Goal: Check status: Check status

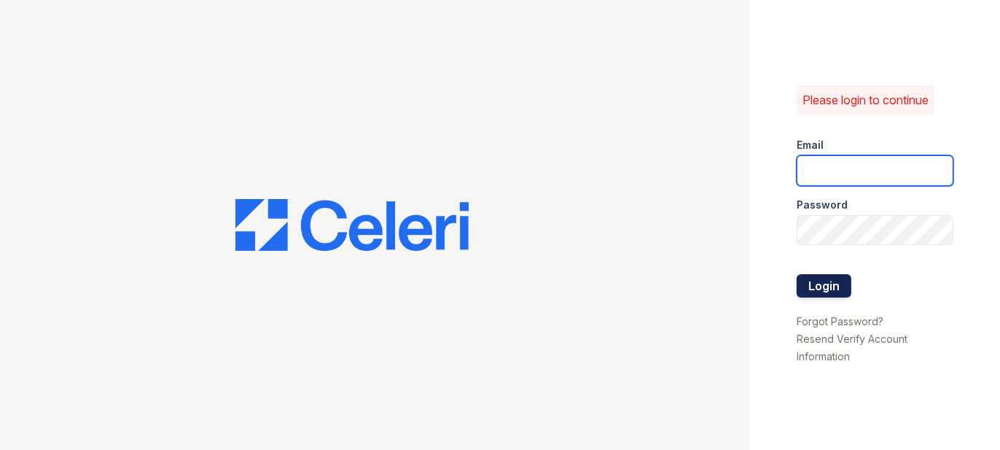
type input "prescottpark2@cafmanagement.com"
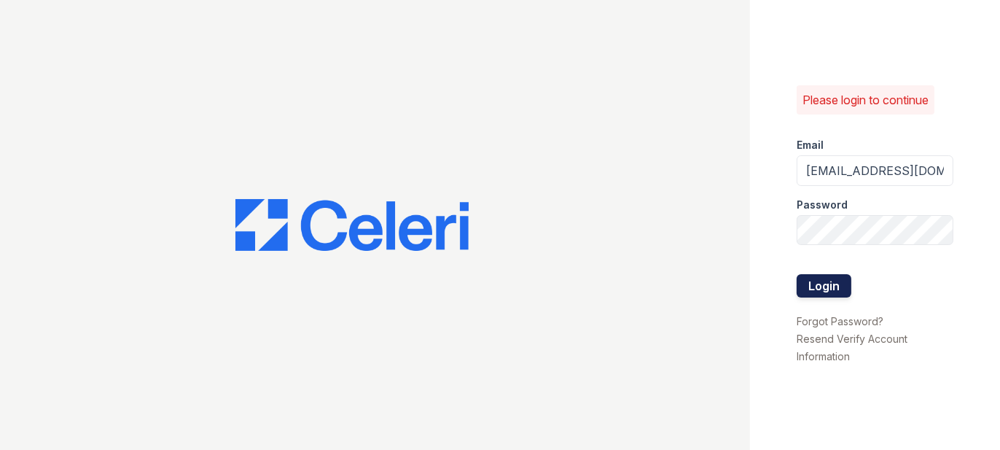
click at [831, 292] on button "Login" at bounding box center [824, 285] width 55 height 23
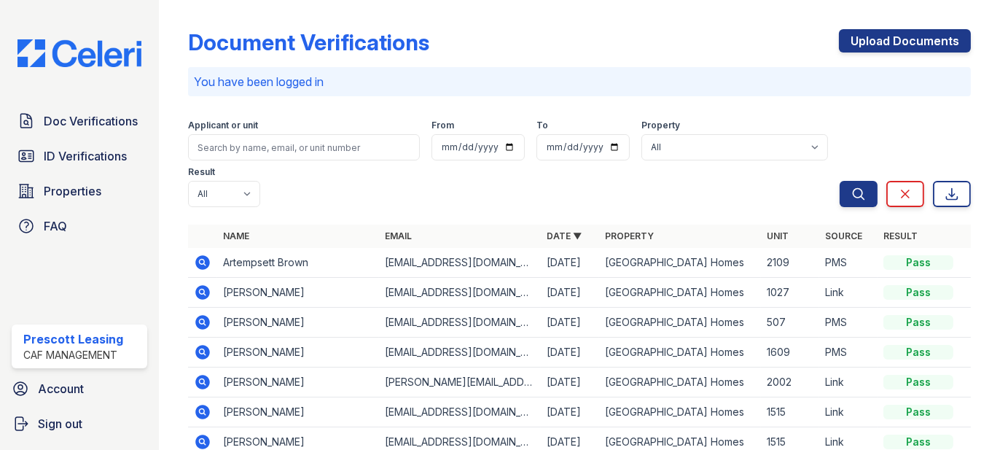
click at [206, 262] on icon at bounding box center [202, 262] width 15 height 15
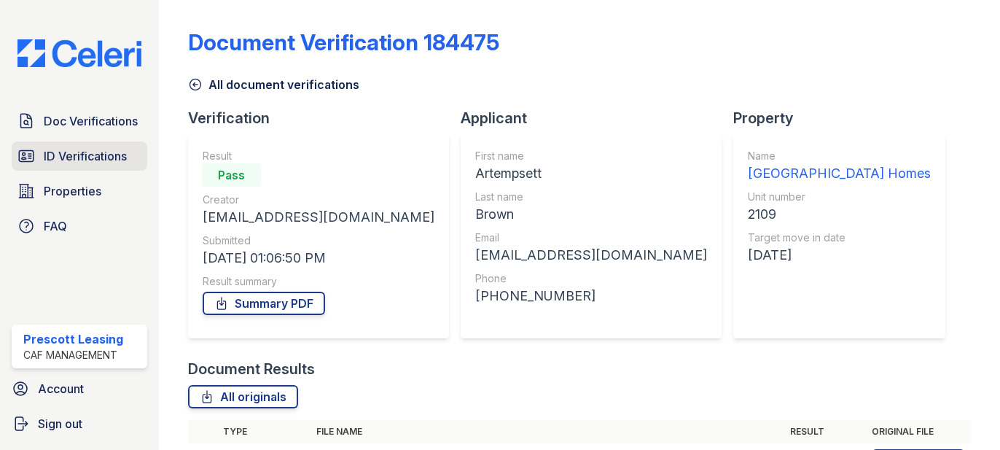
click at [58, 157] on span "ID Verifications" at bounding box center [85, 155] width 83 height 17
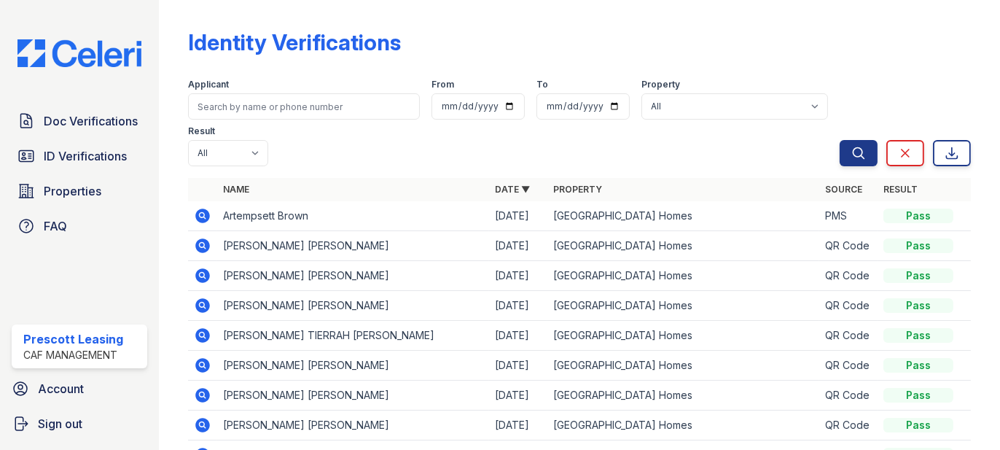
click at [205, 214] on icon at bounding box center [202, 215] width 15 height 15
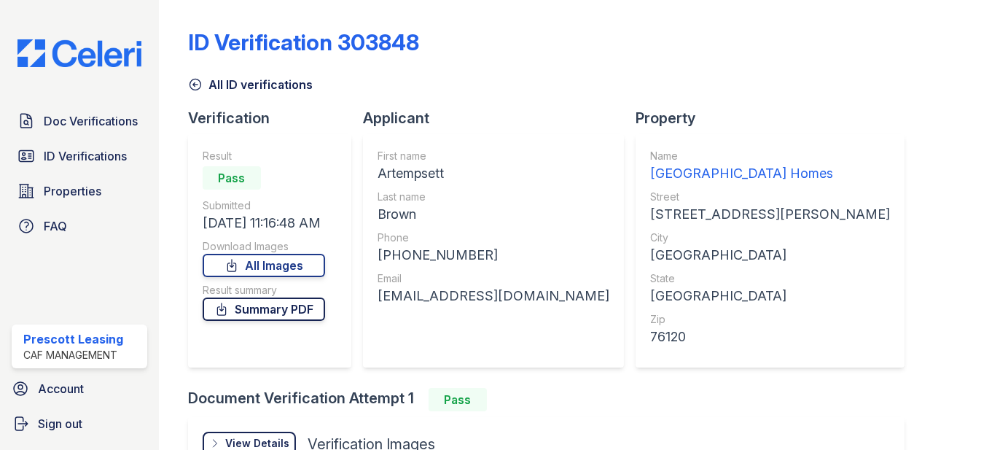
scroll to position [179, 0]
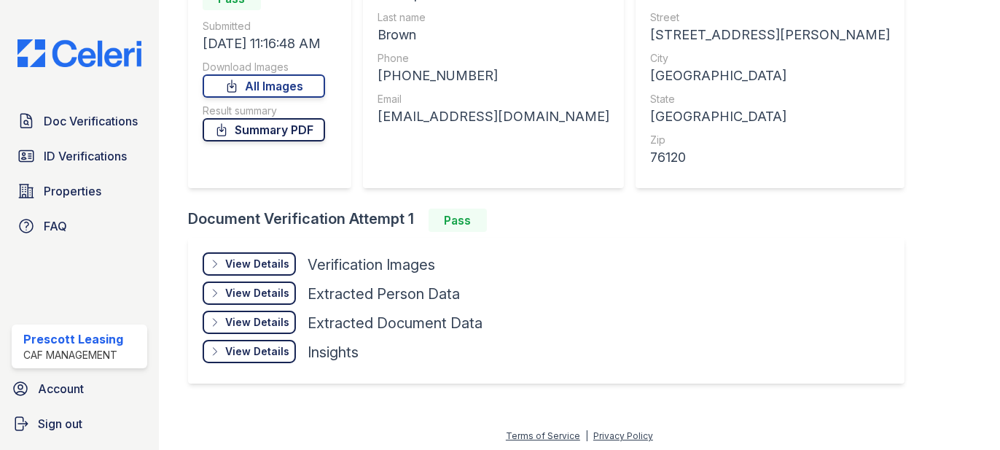
click at [291, 136] on link "Summary PDF" at bounding box center [264, 129] width 122 height 23
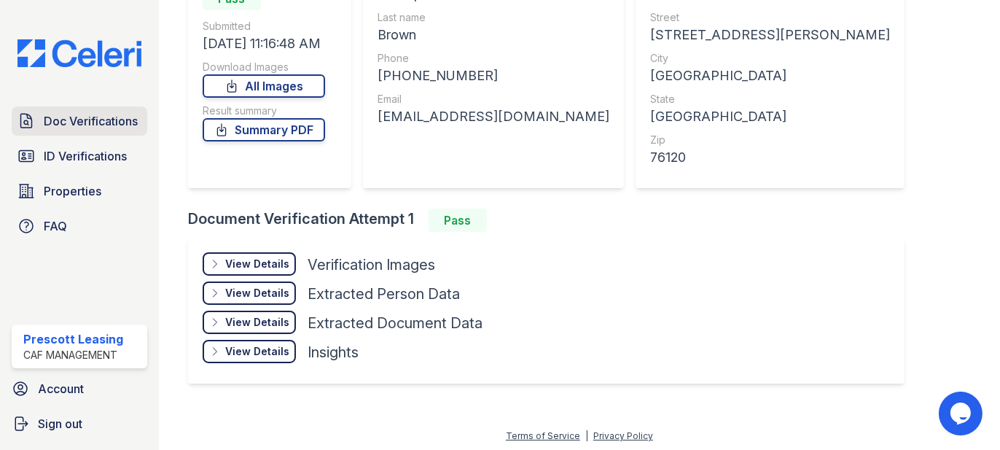
click at [114, 114] on span "Doc Verifications" at bounding box center [91, 120] width 94 height 17
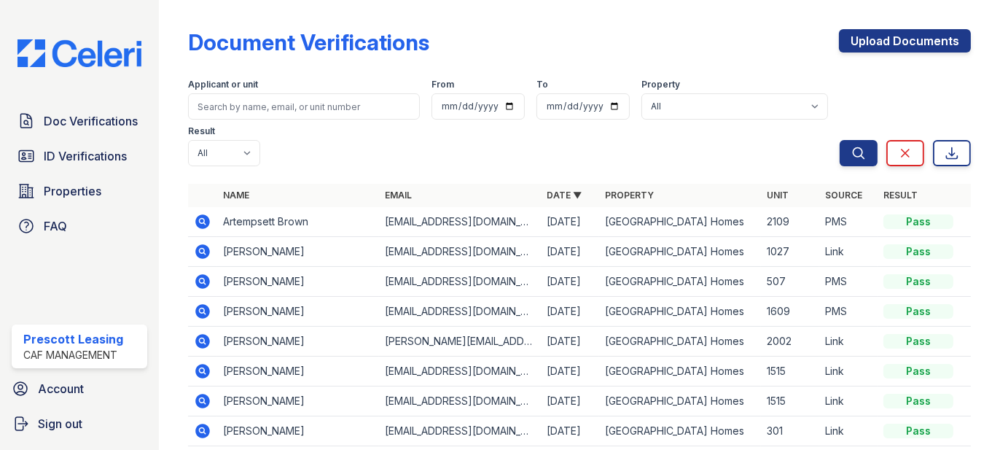
click at [201, 224] on icon at bounding box center [202, 221] width 15 height 15
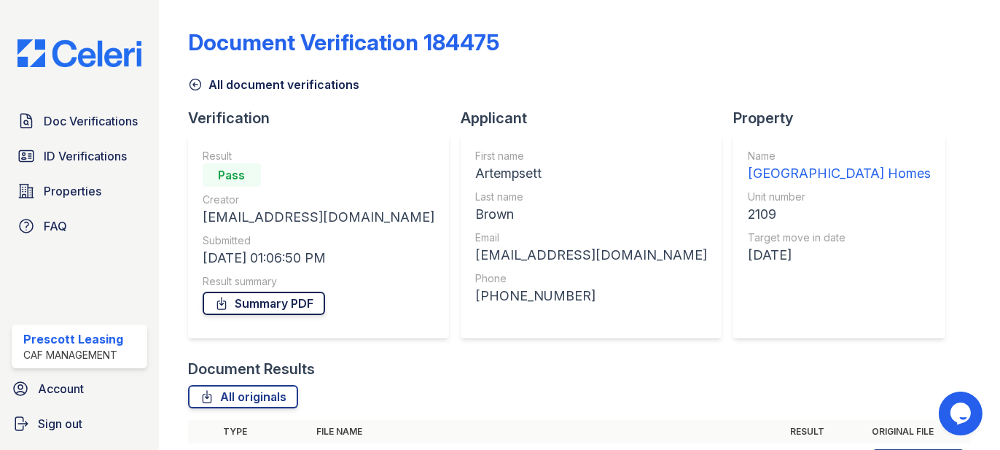
click at [265, 300] on link "Summary PDF" at bounding box center [264, 303] width 122 height 23
click at [972, 150] on div "Document Verification 184475 All document verifications Verification Result Pas…" at bounding box center [579, 225] width 841 height 450
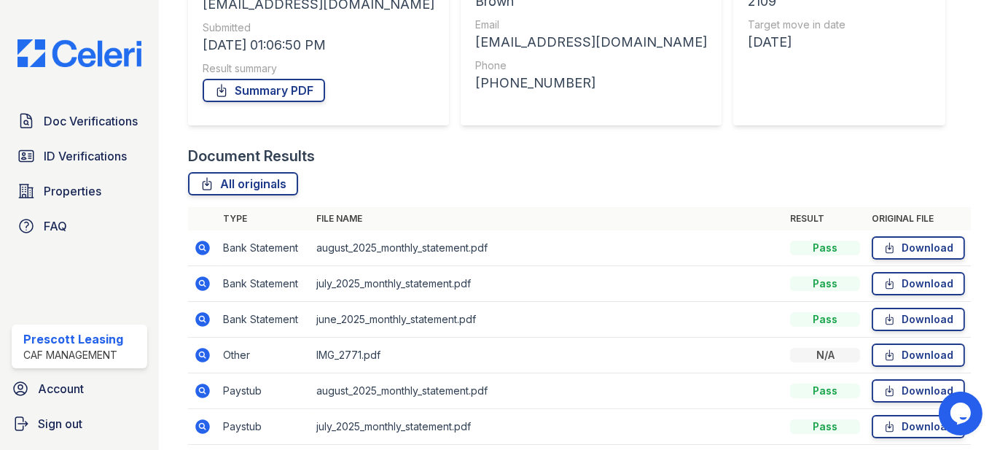
scroll to position [305, 0]
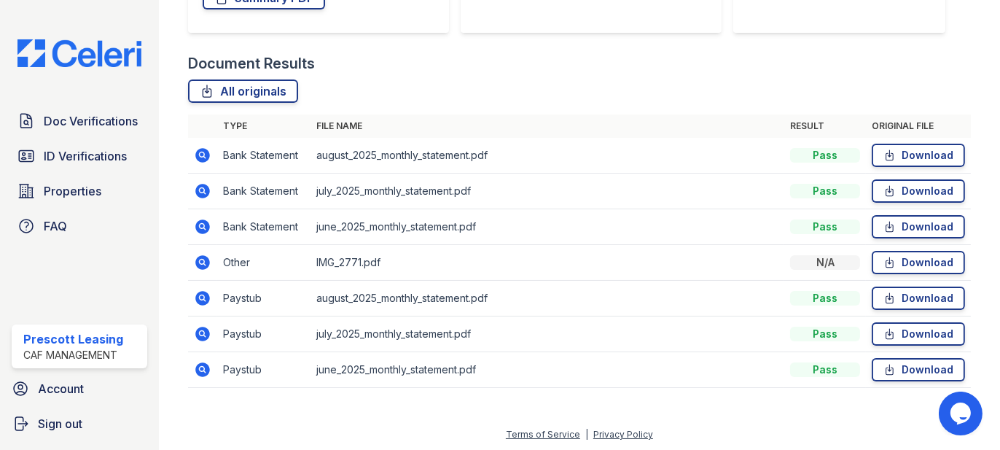
click at [206, 257] on icon at bounding box center [202, 262] width 15 height 15
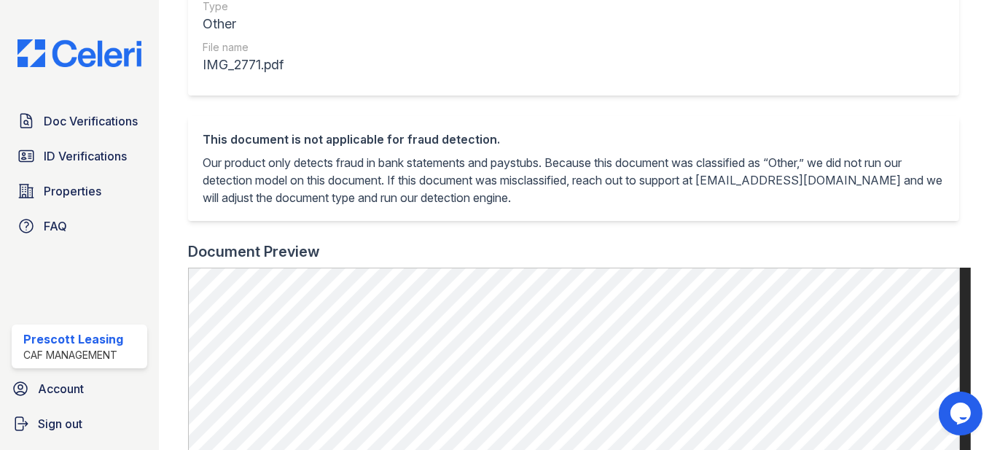
scroll to position [34, 0]
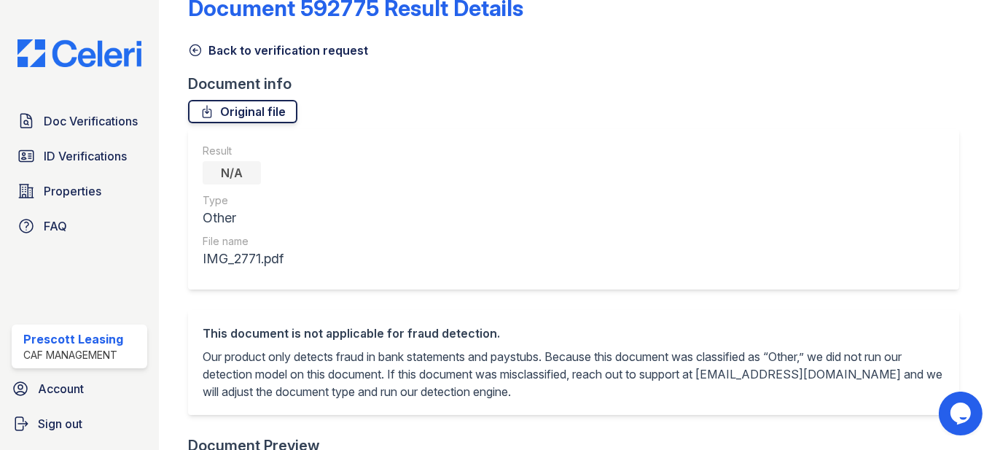
click at [204, 112] on icon at bounding box center [207, 111] width 15 height 15
click at [117, 281] on div "Doc Verifications ID Verifications Properties FAQ Prescott Leasing CAF Manageme…" at bounding box center [79, 225] width 159 height 450
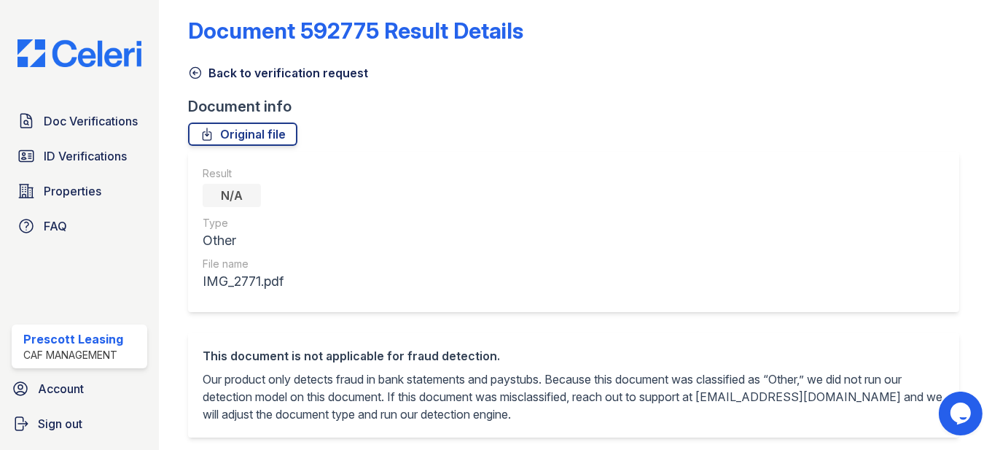
scroll to position [0, 0]
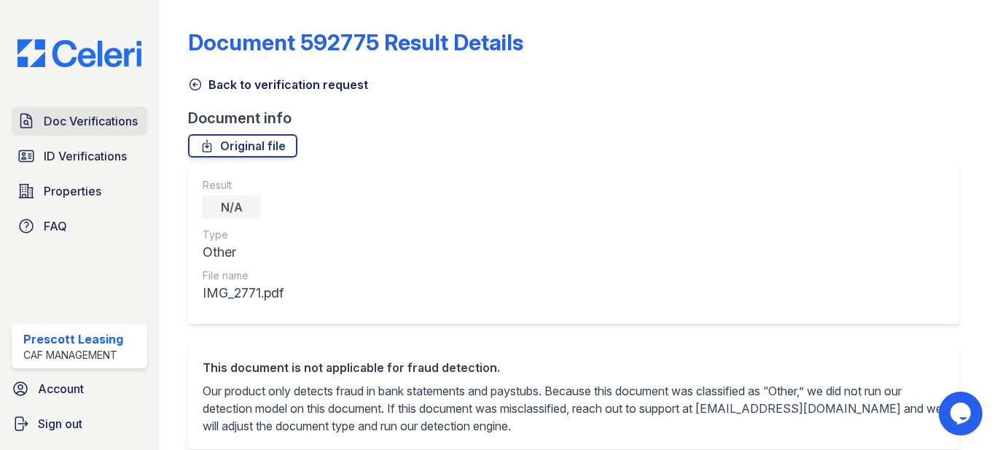
click at [58, 122] on span "Doc Verifications" at bounding box center [91, 120] width 94 height 17
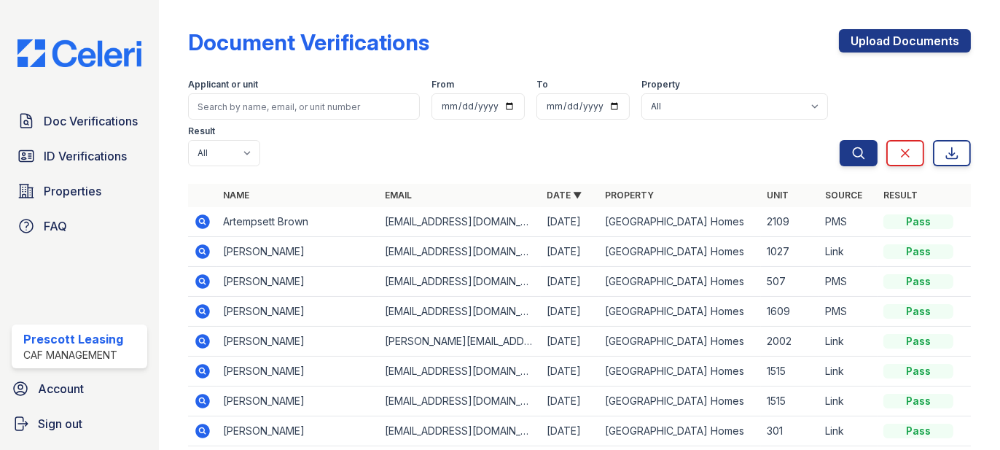
click at [206, 224] on icon at bounding box center [202, 221] width 15 height 15
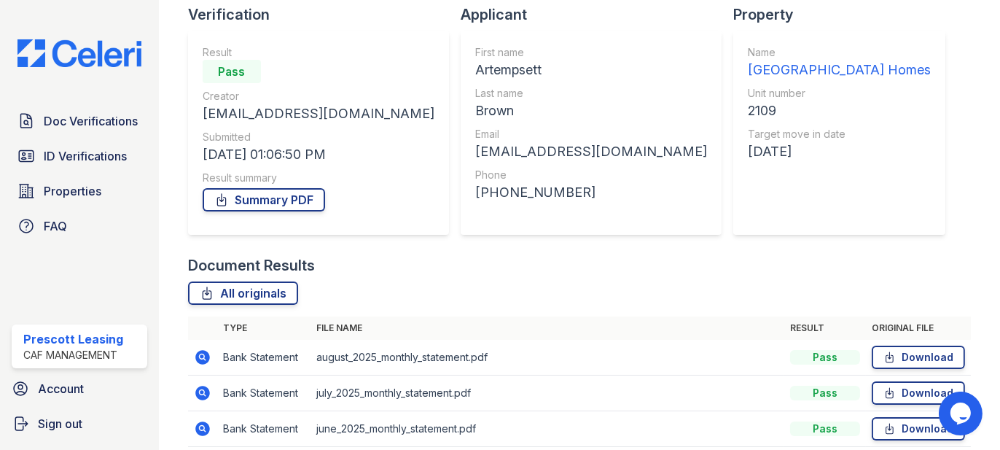
scroll to position [305, 0]
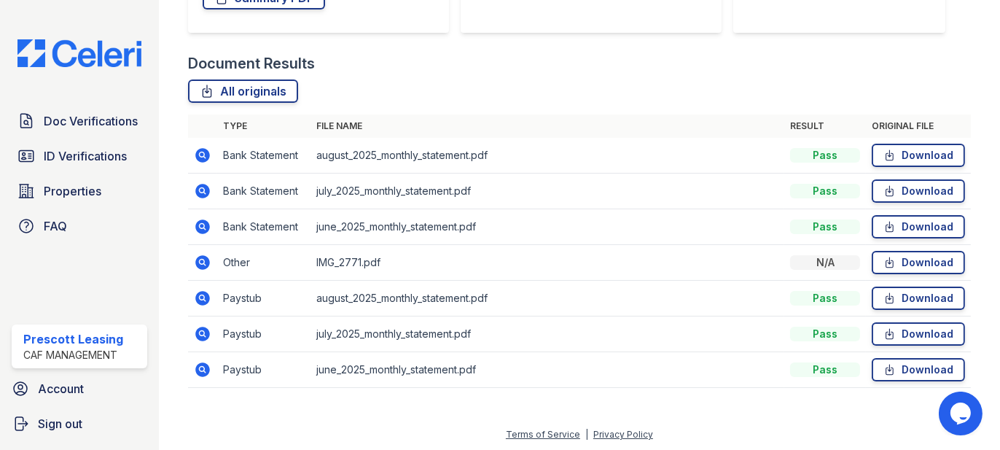
click at [202, 376] on icon at bounding box center [202, 369] width 17 height 17
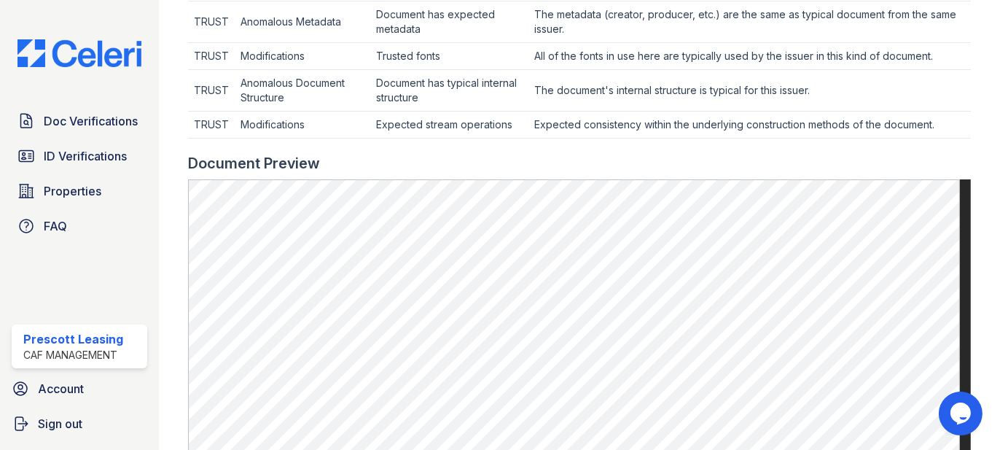
scroll to position [827, 0]
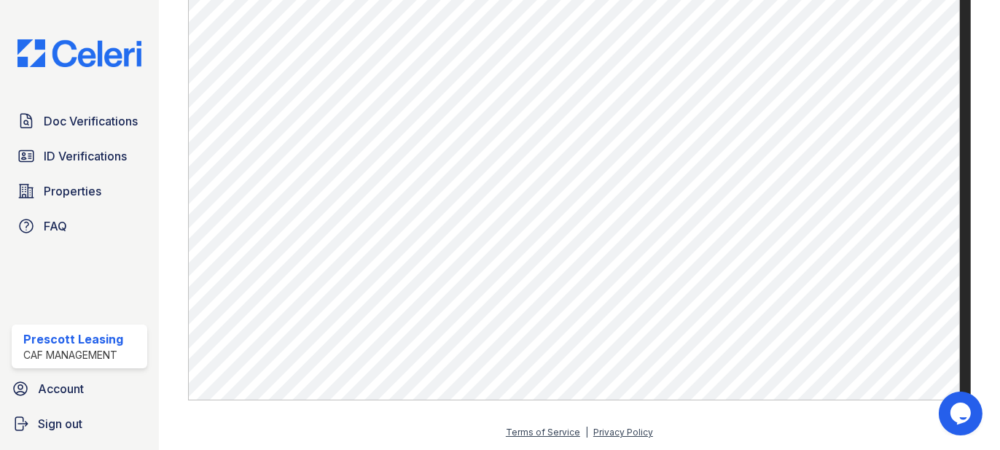
click at [136, 16] on div "Doc Verifications ID Verifications Properties FAQ Prescott Leasing CAF Manageme…" at bounding box center [79, 225] width 159 height 450
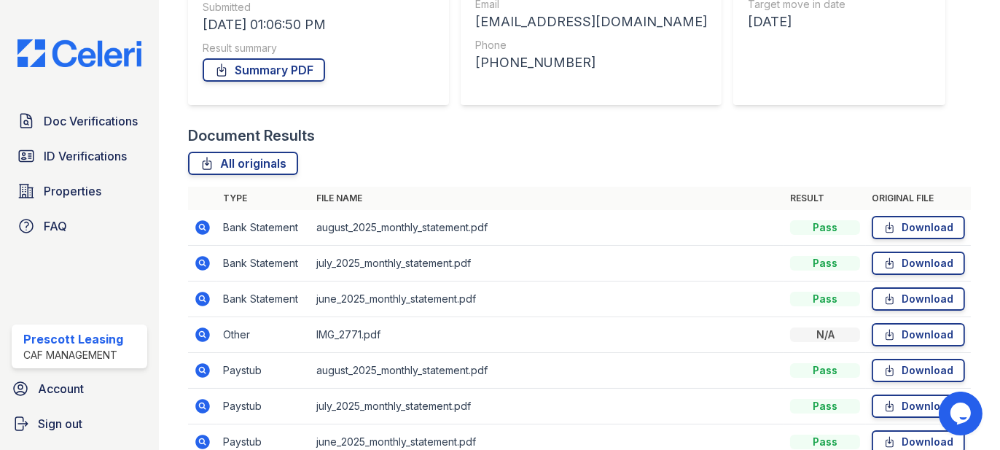
scroll to position [305, 0]
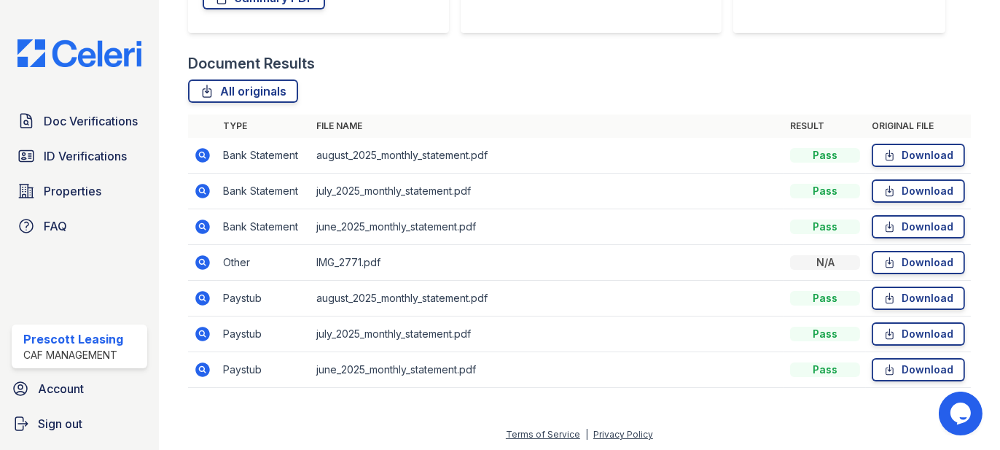
click at [206, 227] on icon at bounding box center [202, 226] width 15 height 15
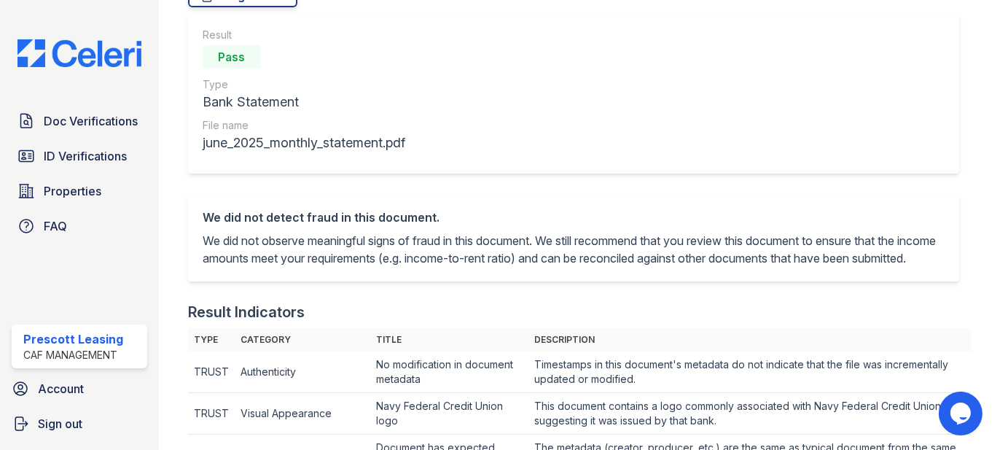
scroll to position [146, 0]
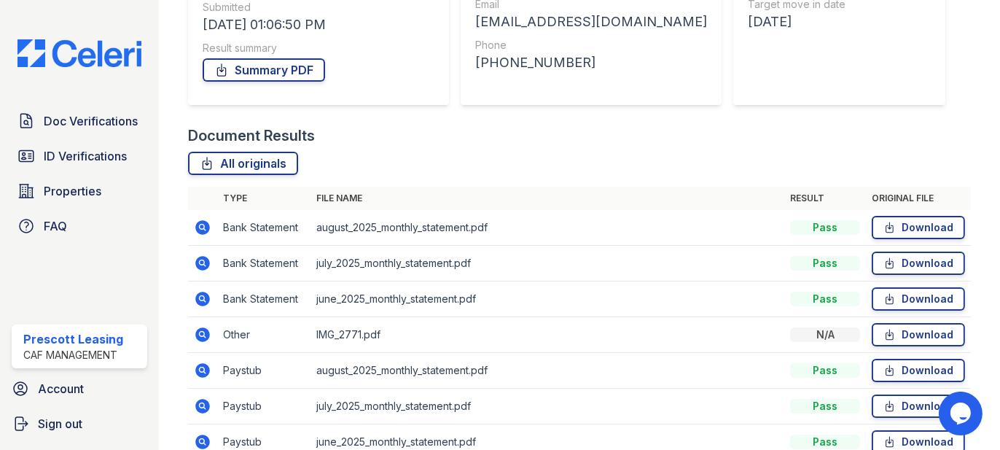
scroll to position [305, 0]
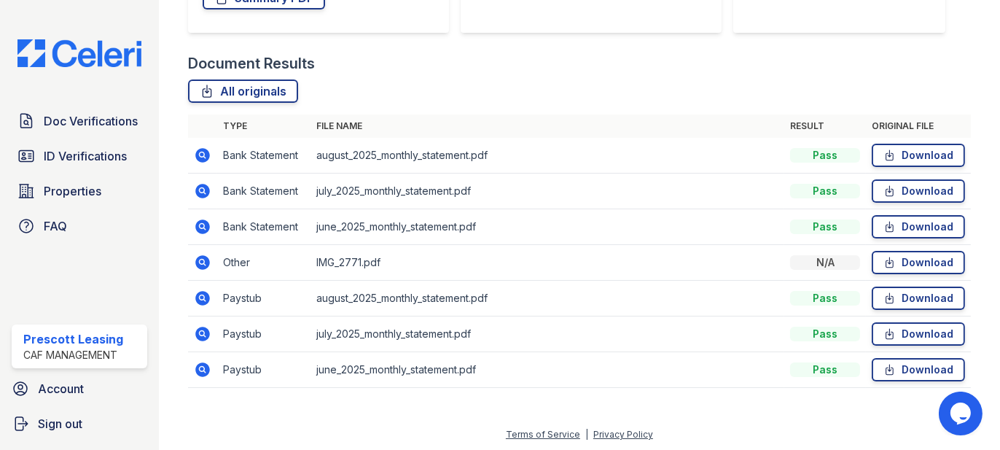
click at [200, 190] on icon at bounding box center [202, 190] width 4 height 4
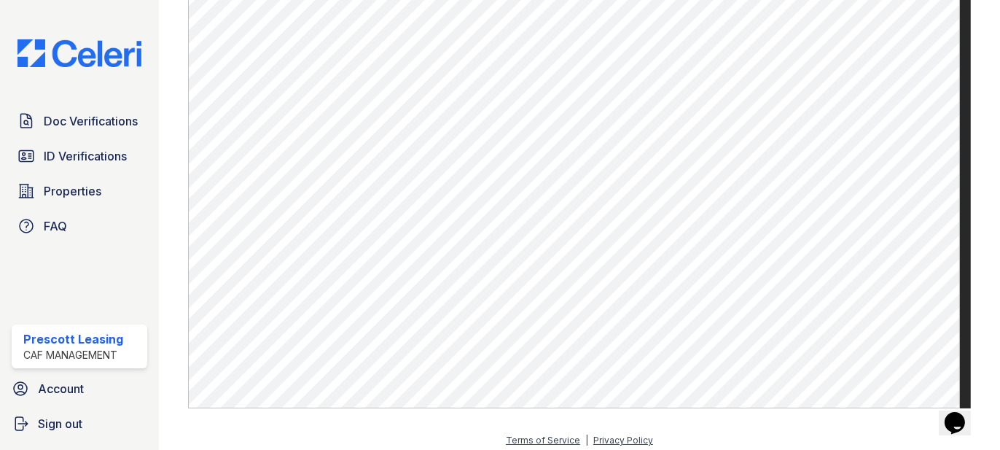
scroll to position [827, 0]
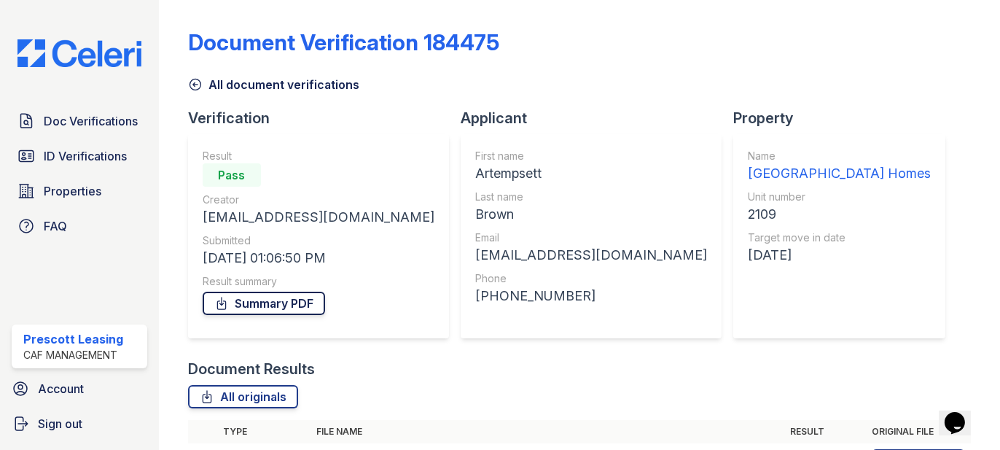
scroll to position [292, 0]
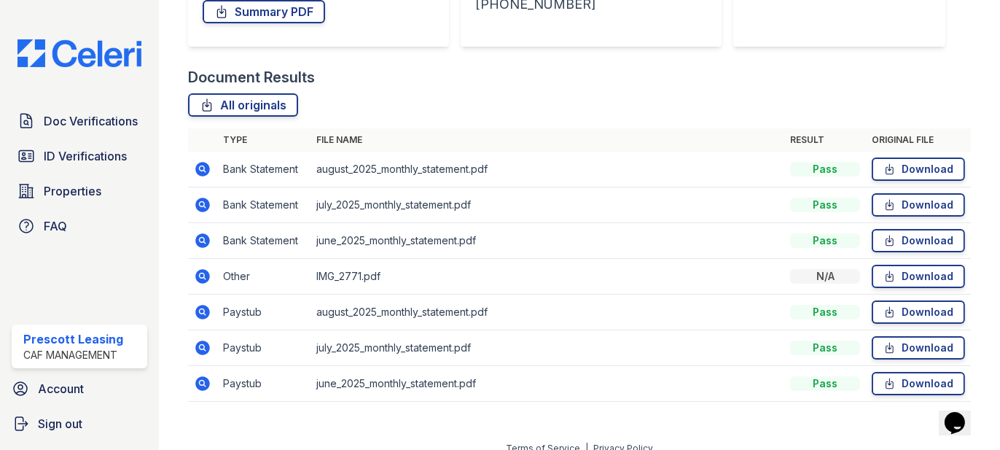
click at [206, 168] on icon at bounding box center [202, 169] width 15 height 15
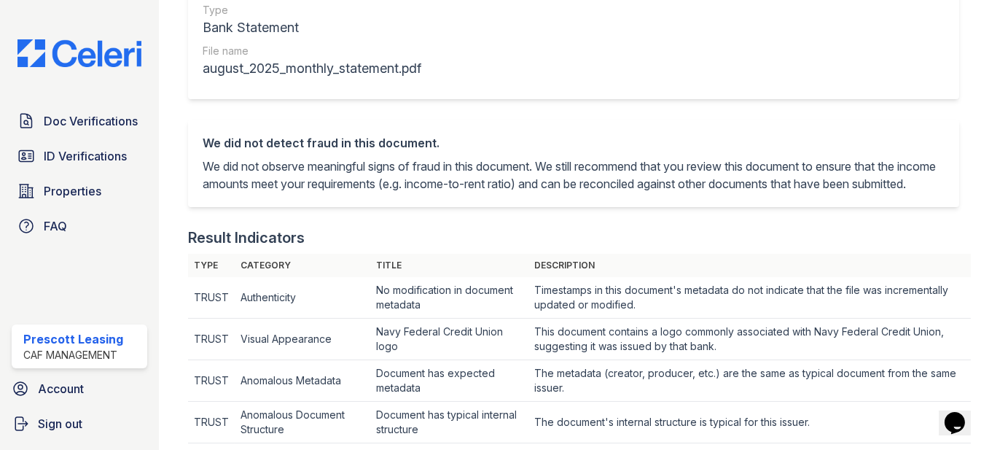
scroll to position [656, 0]
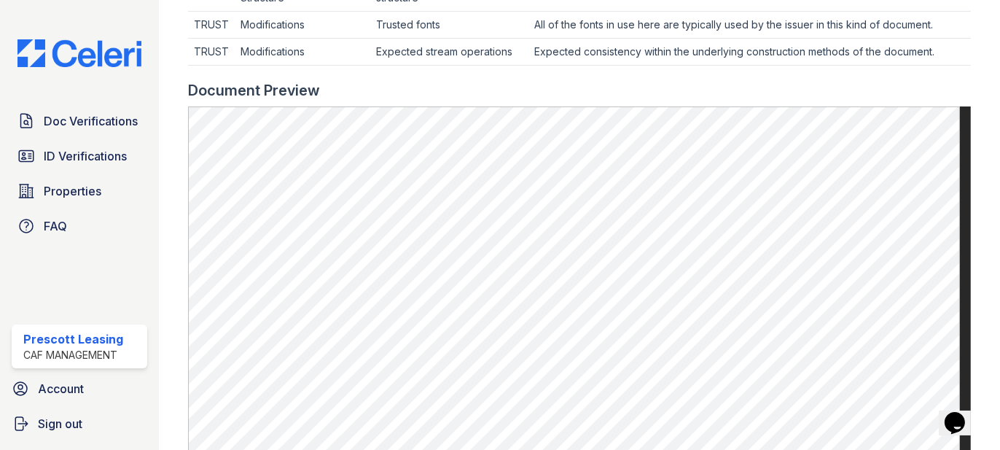
click at [973, 146] on main "Document 592772 Result Details Back to verification request Document info Origi…" at bounding box center [579, 225] width 841 height 450
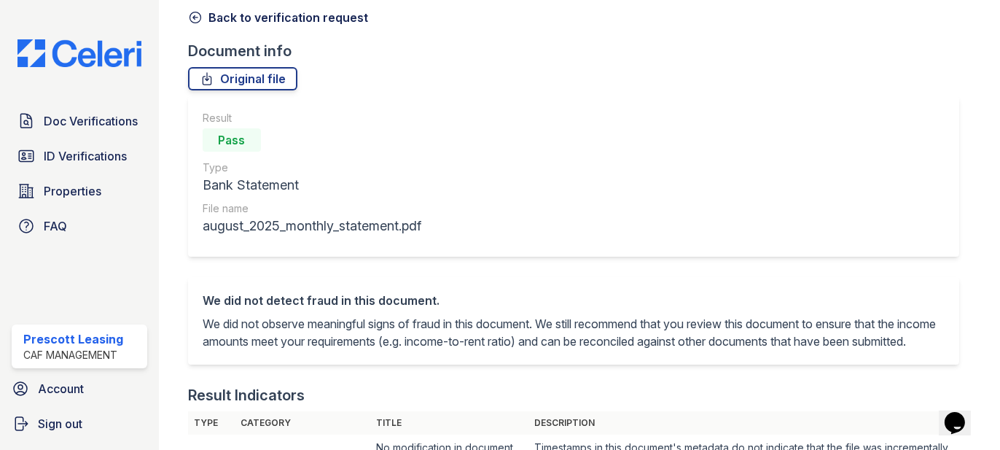
scroll to position [0, 0]
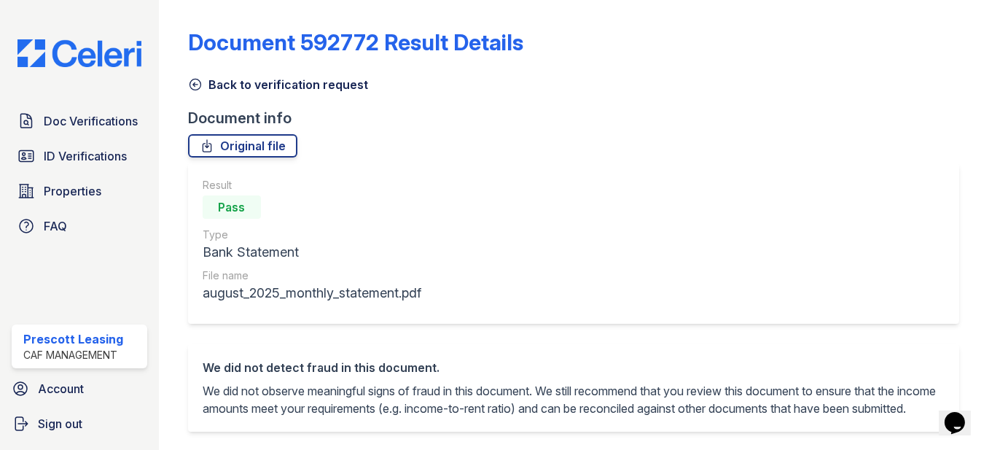
click at [561, 284] on div "Result Pass Type Bank Statement File name august_2025_monthly_statement.pdf" at bounding box center [573, 243] width 771 height 160
click at [485, 208] on div "Result Pass Type Bank Statement File name august_2025_monthly_statement.pdf" at bounding box center [573, 243] width 771 height 160
click at [57, 155] on span "ID Verifications" at bounding box center [85, 155] width 83 height 17
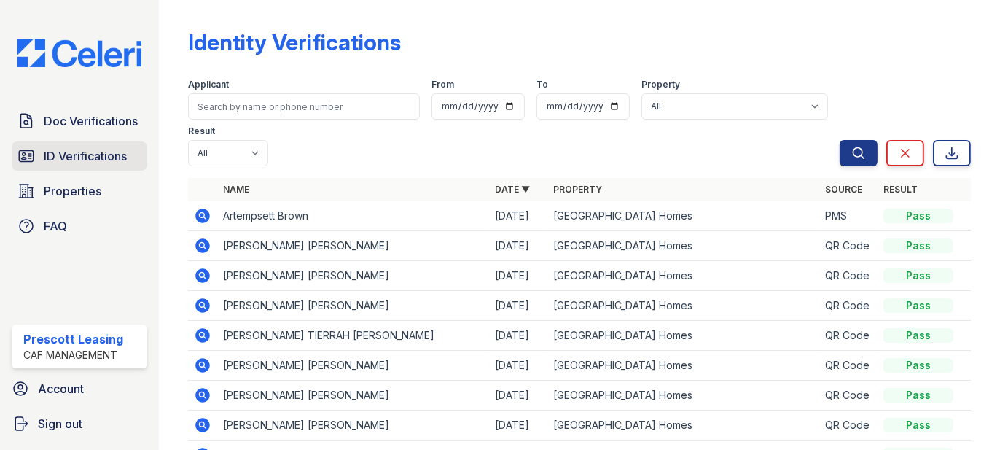
click at [111, 147] on span "ID Verifications" at bounding box center [85, 155] width 83 height 17
click at [113, 128] on span "Doc Verifications" at bounding box center [91, 120] width 94 height 17
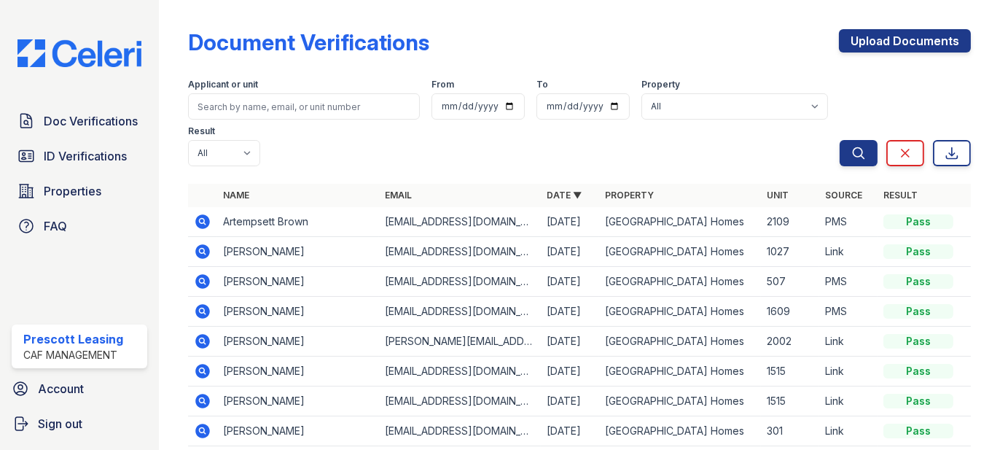
click at [200, 217] on icon at bounding box center [202, 221] width 15 height 15
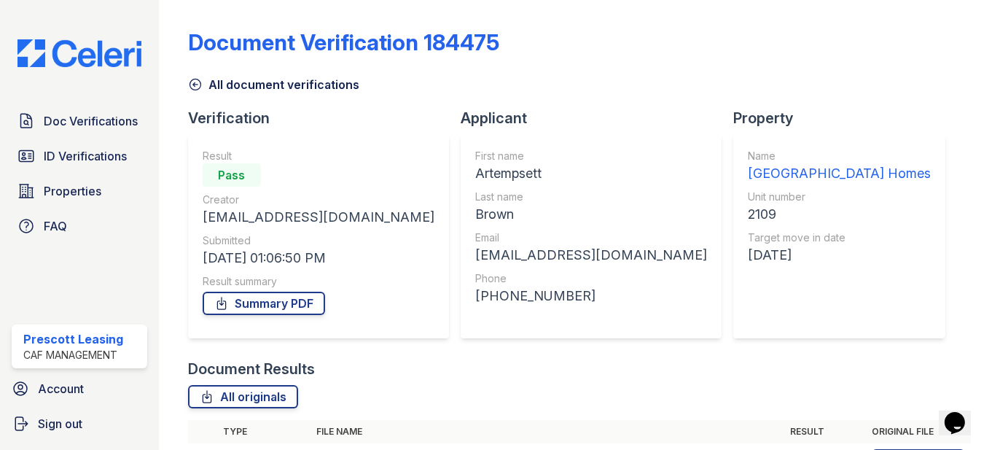
scroll to position [305, 0]
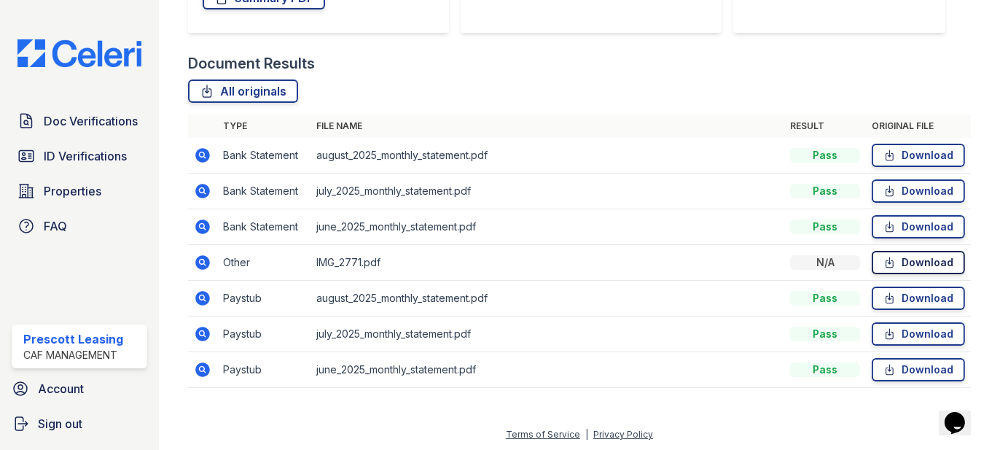
click at [898, 268] on link "Download" at bounding box center [918, 262] width 93 height 23
click at [208, 264] on icon at bounding box center [202, 262] width 15 height 15
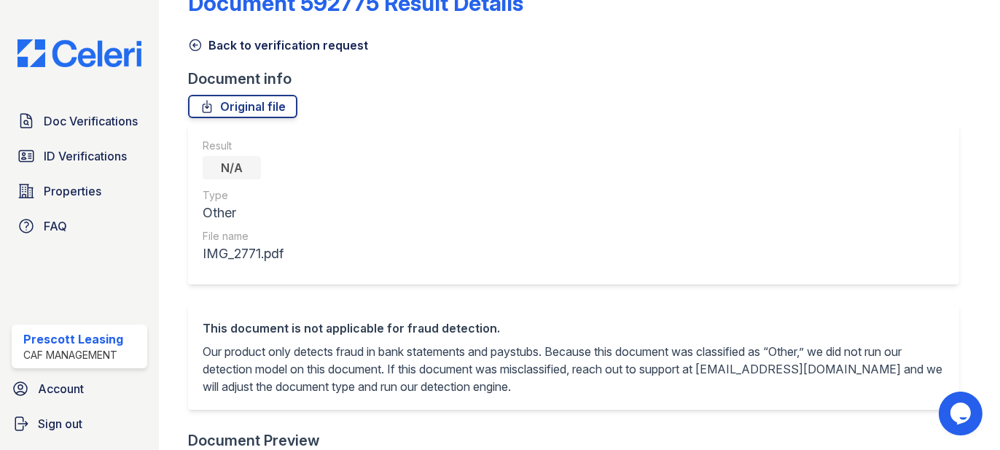
scroll to position [34, 0]
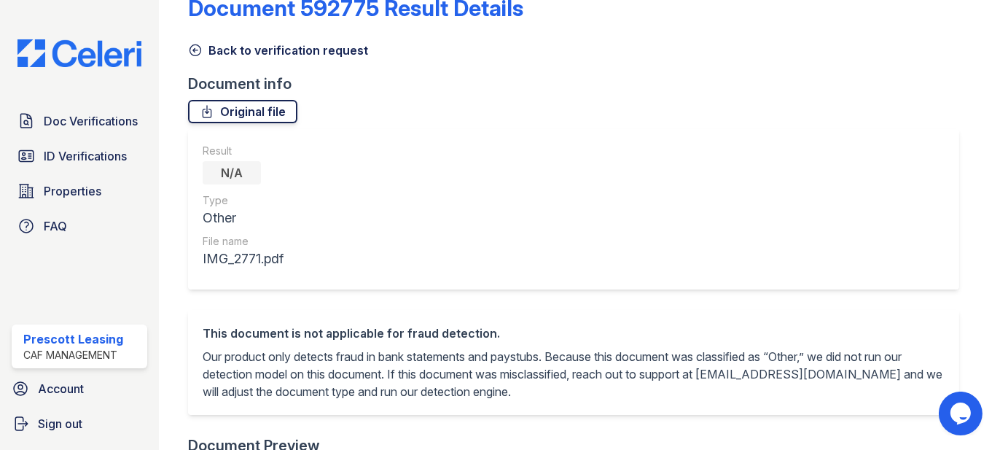
click at [231, 106] on link "Original file" at bounding box center [242, 111] width 109 height 23
click at [923, 291] on div "Result N/A Type Other File name IMG_2771.pdf" at bounding box center [579, 219] width 783 height 181
click at [800, 225] on div "Result N/A Type Other File name IMG_2771.pdf" at bounding box center [573, 209] width 771 height 160
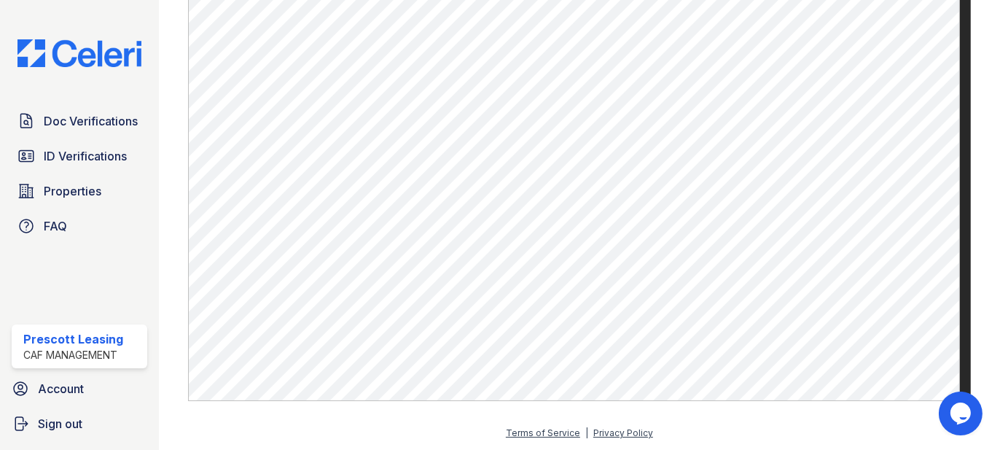
scroll to position [0, 0]
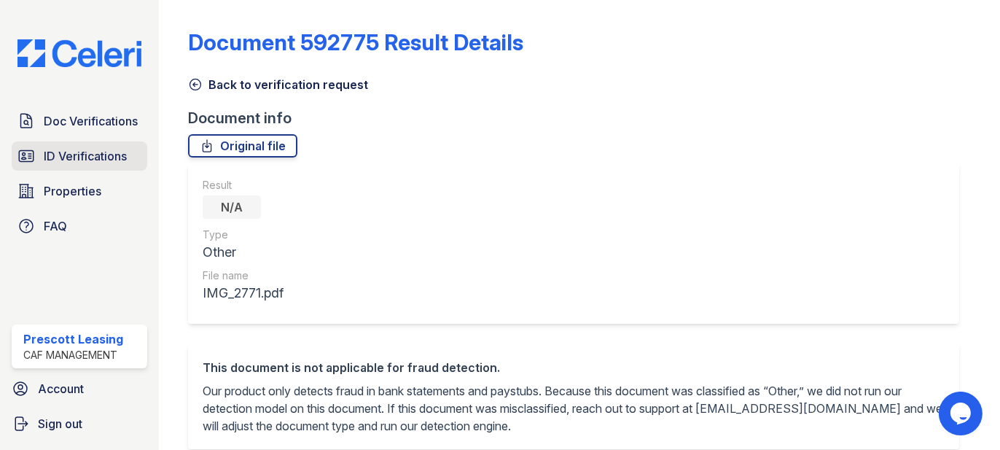
click at [109, 157] on span "ID Verifications" at bounding box center [85, 155] width 83 height 17
